Goal: Task Accomplishment & Management: Use online tool/utility

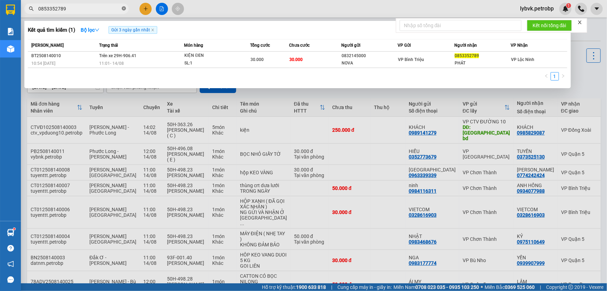
click at [125, 9] on icon "close-circle" at bounding box center [124, 8] width 4 height 4
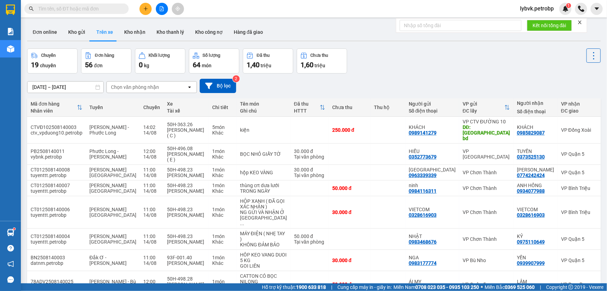
click at [113, 9] on input "text" at bounding box center [79, 9] width 82 height 8
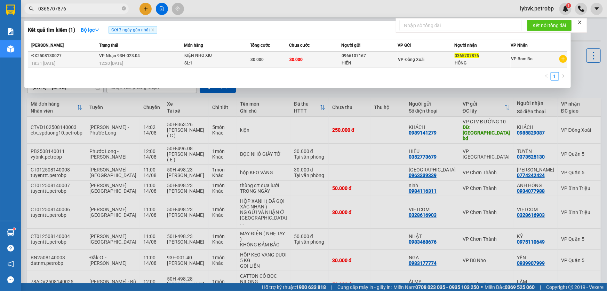
type input "0365707876"
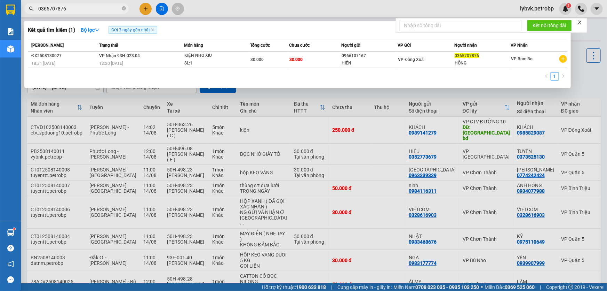
click at [209, 56] on div "KIỆN NHỎ XÍU" at bounding box center [210, 56] width 52 height 8
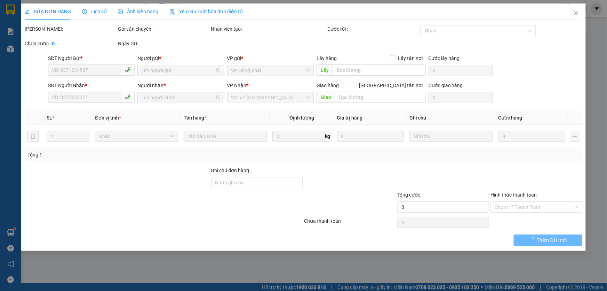
type input "0966107167"
type input "HIỀN"
type input "0365707876"
type input "HỒNG"
type input "30.000"
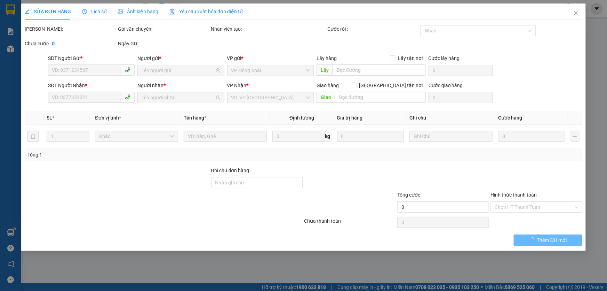
type input "30.000"
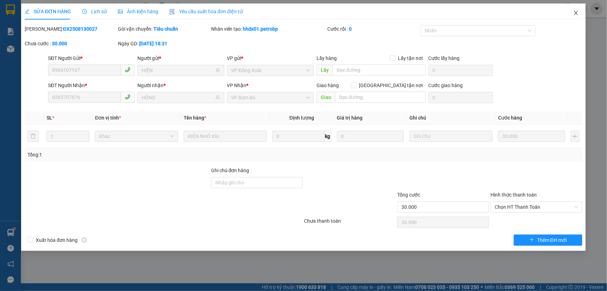
click at [574, 12] on icon "close" at bounding box center [577, 13] width 6 height 6
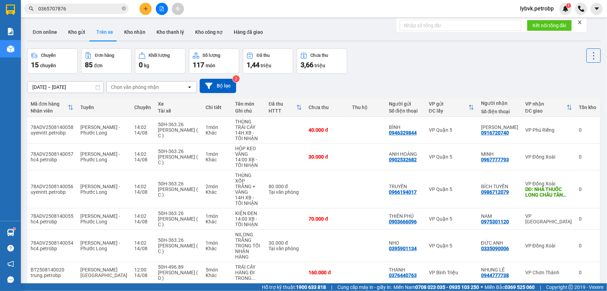
click at [97, 13] on span "0365707876" at bounding box center [76, 8] width 104 height 10
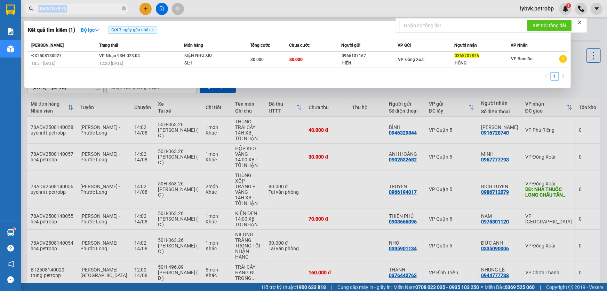
click at [97, 13] on span "0365707876" at bounding box center [76, 8] width 104 height 10
paste input "0868602409"
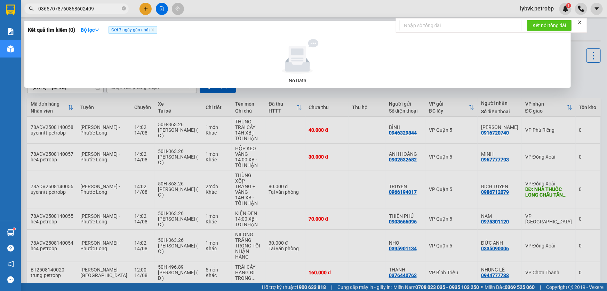
drag, startPoint x: 96, startPoint y: 6, endPoint x: 25, endPoint y: 7, distance: 71.0
click at [25, 7] on span "03657078760868602409" at bounding box center [76, 8] width 104 height 10
paste input "text"
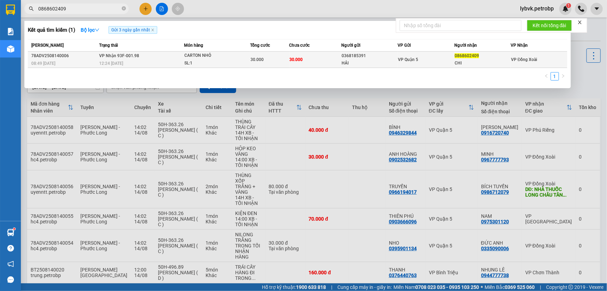
type input "0868602409"
click at [204, 56] on div "CARTON NHỎ" at bounding box center [210, 56] width 52 height 8
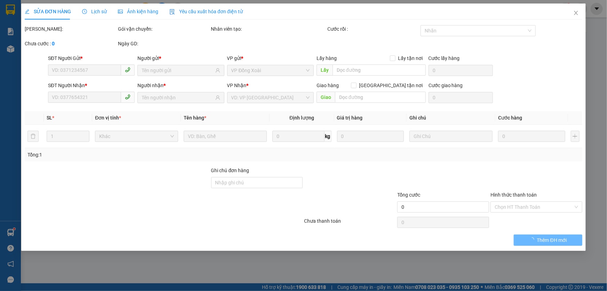
type input "0368185391"
type input "HẢI"
type input "0868602409"
type input "CHI"
type input "30.000"
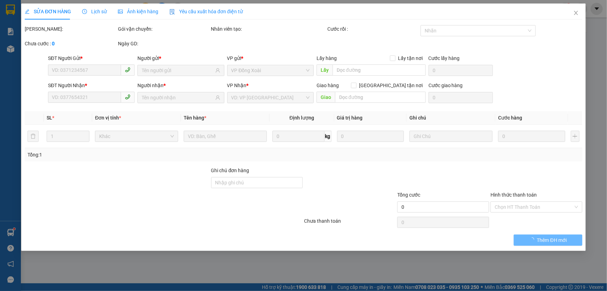
type input "30.000"
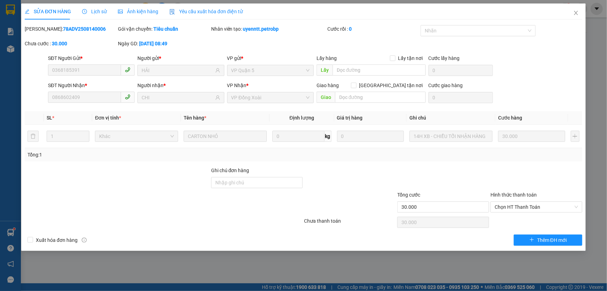
click at [95, 11] on span "Lịch sử" at bounding box center [94, 12] width 25 height 6
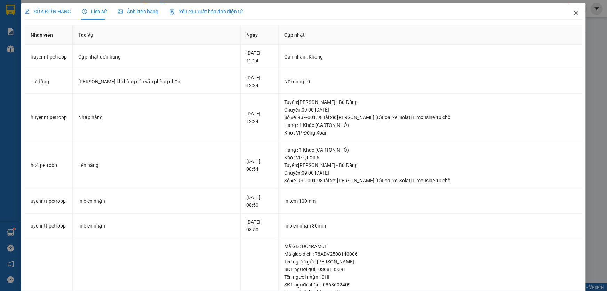
click at [571, 16] on span "Close" at bounding box center [576, 12] width 19 height 19
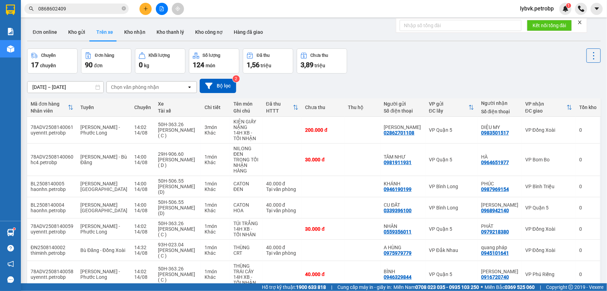
click at [103, 10] on input "0868602409" at bounding box center [79, 9] width 82 height 8
